Goal: Information Seeking & Learning: Learn about a topic

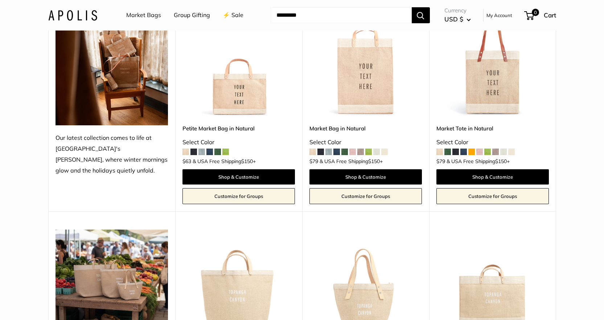
scroll to position [1359, 0]
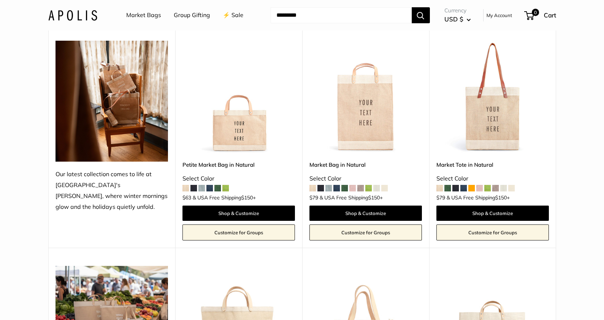
click at [0, 0] on img at bounding box center [0, 0] width 0 height 0
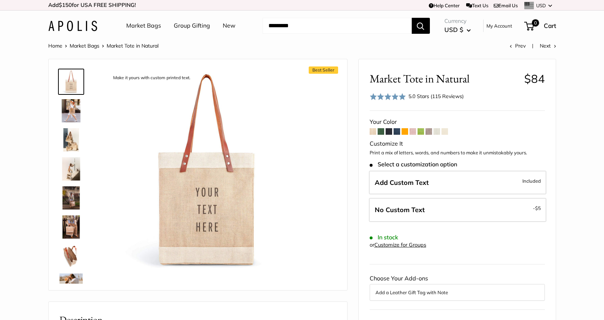
click at [72, 113] on img at bounding box center [71, 110] width 23 height 23
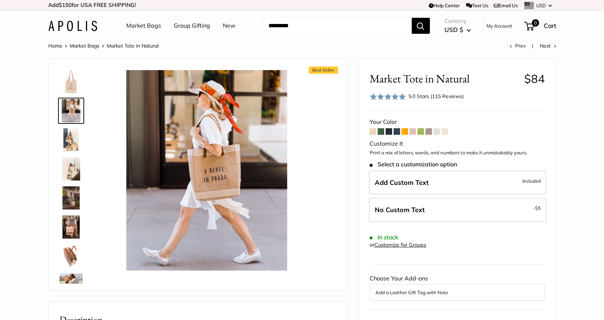
click at [73, 23] on img at bounding box center [72, 26] width 49 height 11
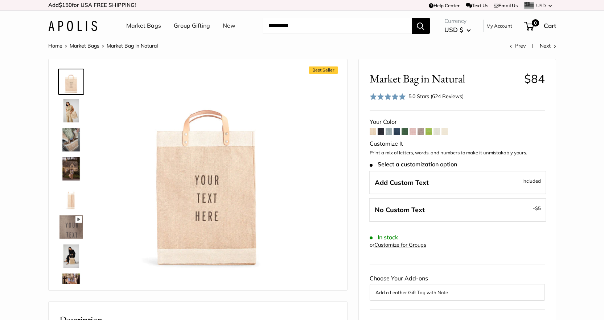
click at [68, 104] on img at bounding box center [71, 110] width 23 height 23
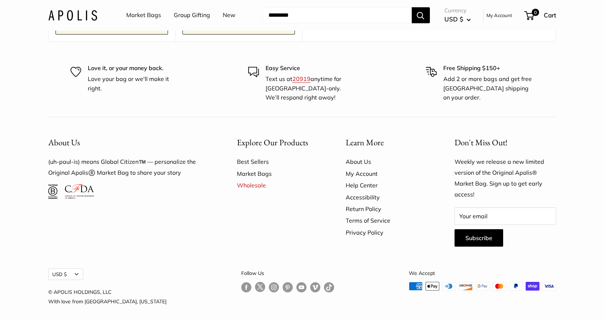
scroll to position [4625, 0]
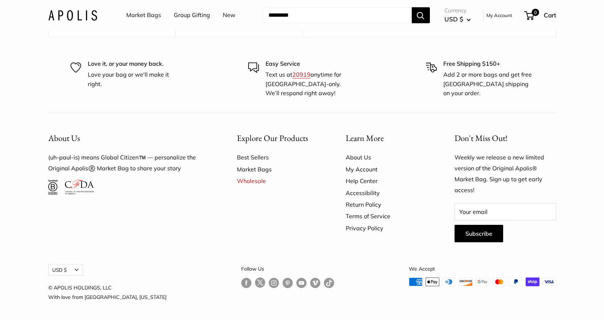
click at [366, 157] on link "About Us" at bounding box center [388, 157] width 84 height 12
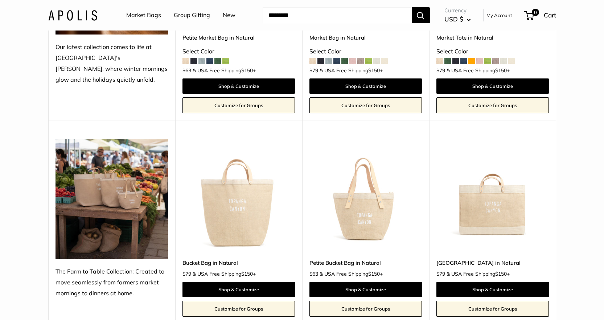
scroll to position [1416, 0]
